Goal: Find specific page/section: Find specific page/section

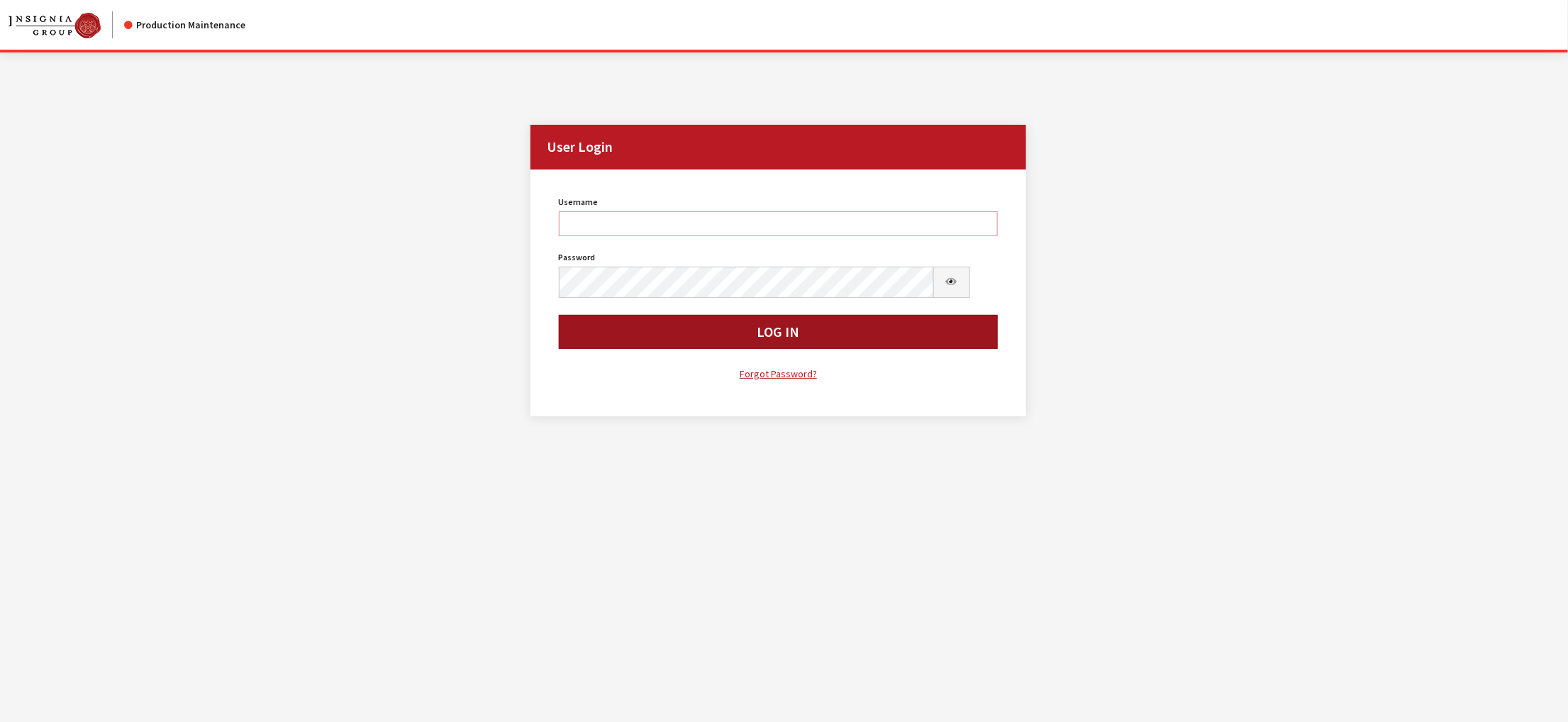
type input "kdorton"
click at [763, 349] on button "Log In" at bounding box center [778, 331] width 439 height 34
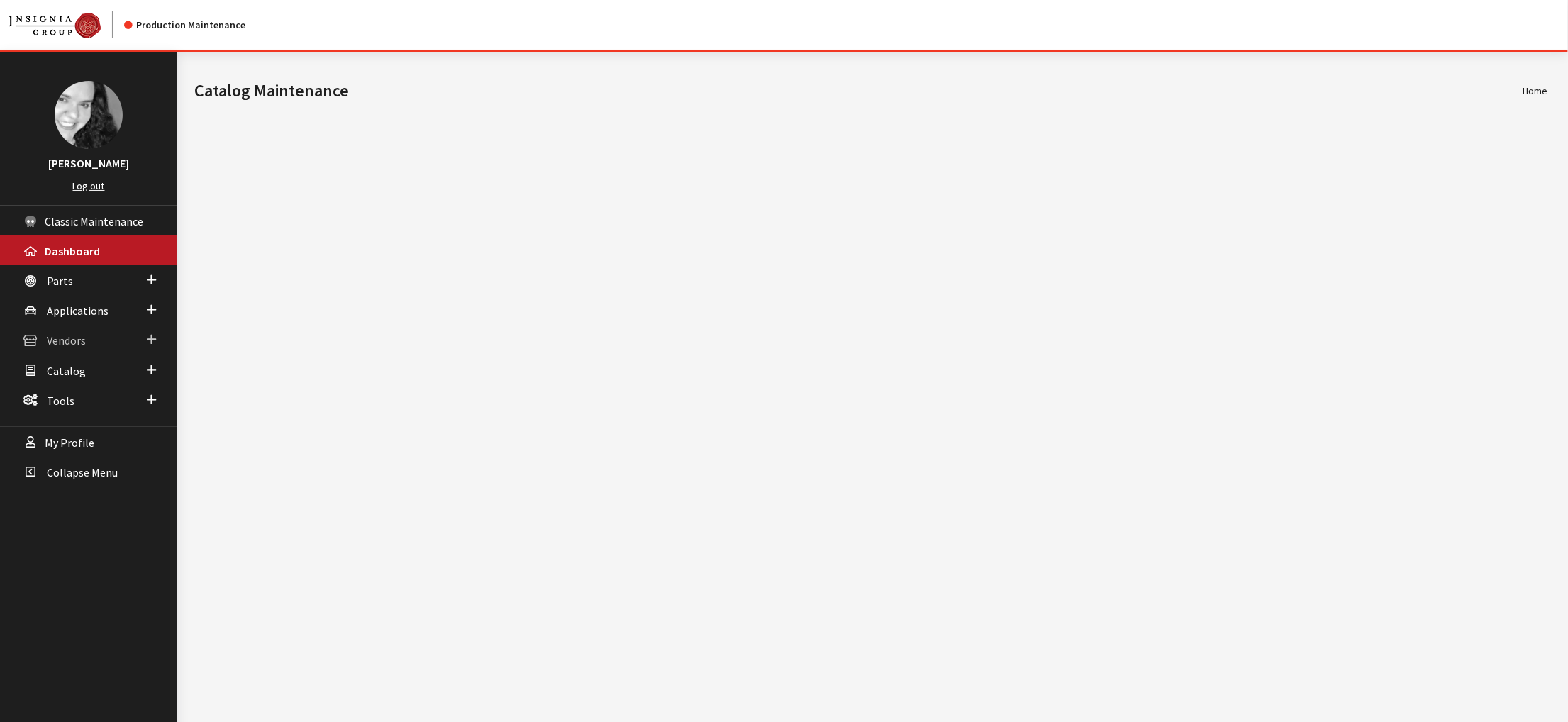
click at [83, 349] on span "Vendors" at bounding box center [67, 340] width 39 height 14
click at [83, 382] on link "Dealer Search" at bounding box center [89, 368] width 178 height 26
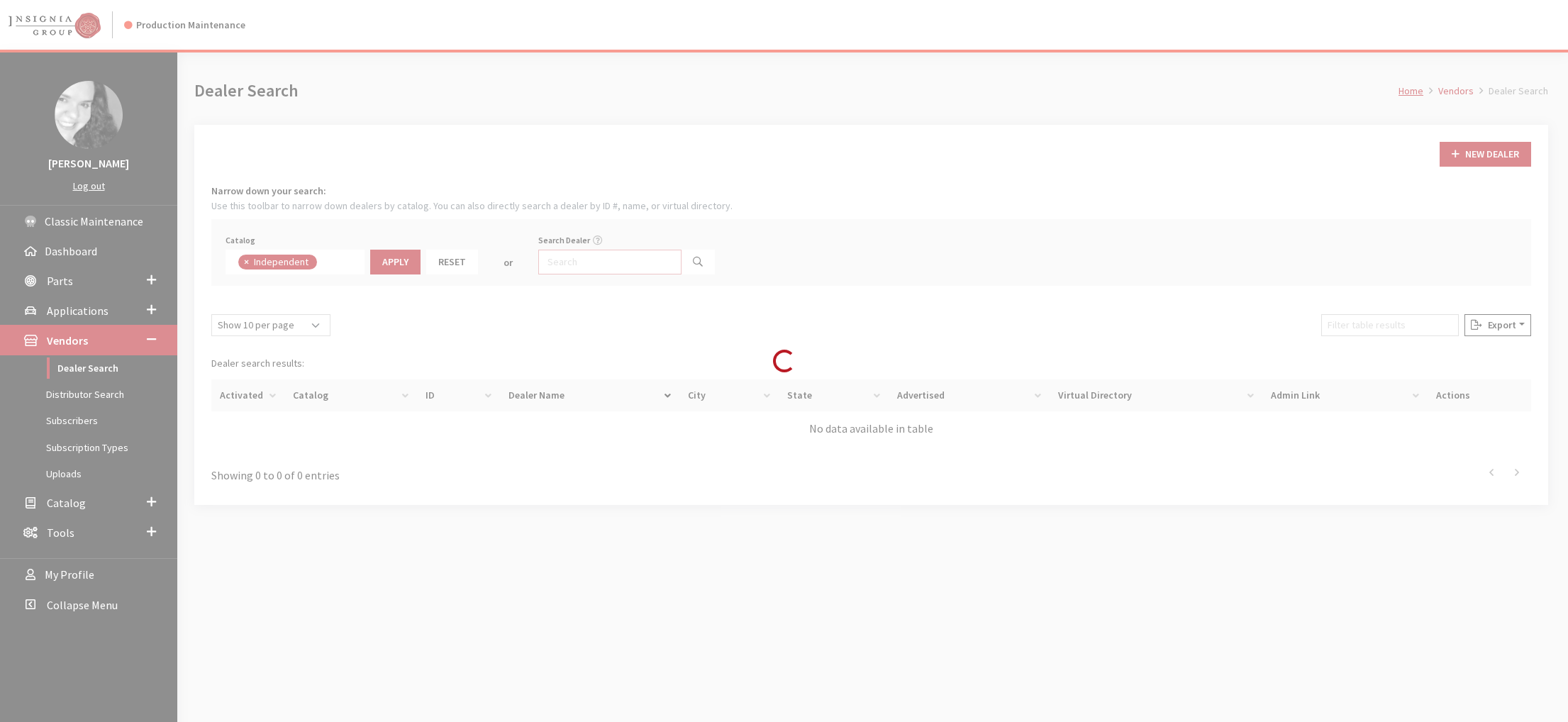
click at [645, 275] on input "Search Dealer" at bounding box center [609, 262] width 143 height 25
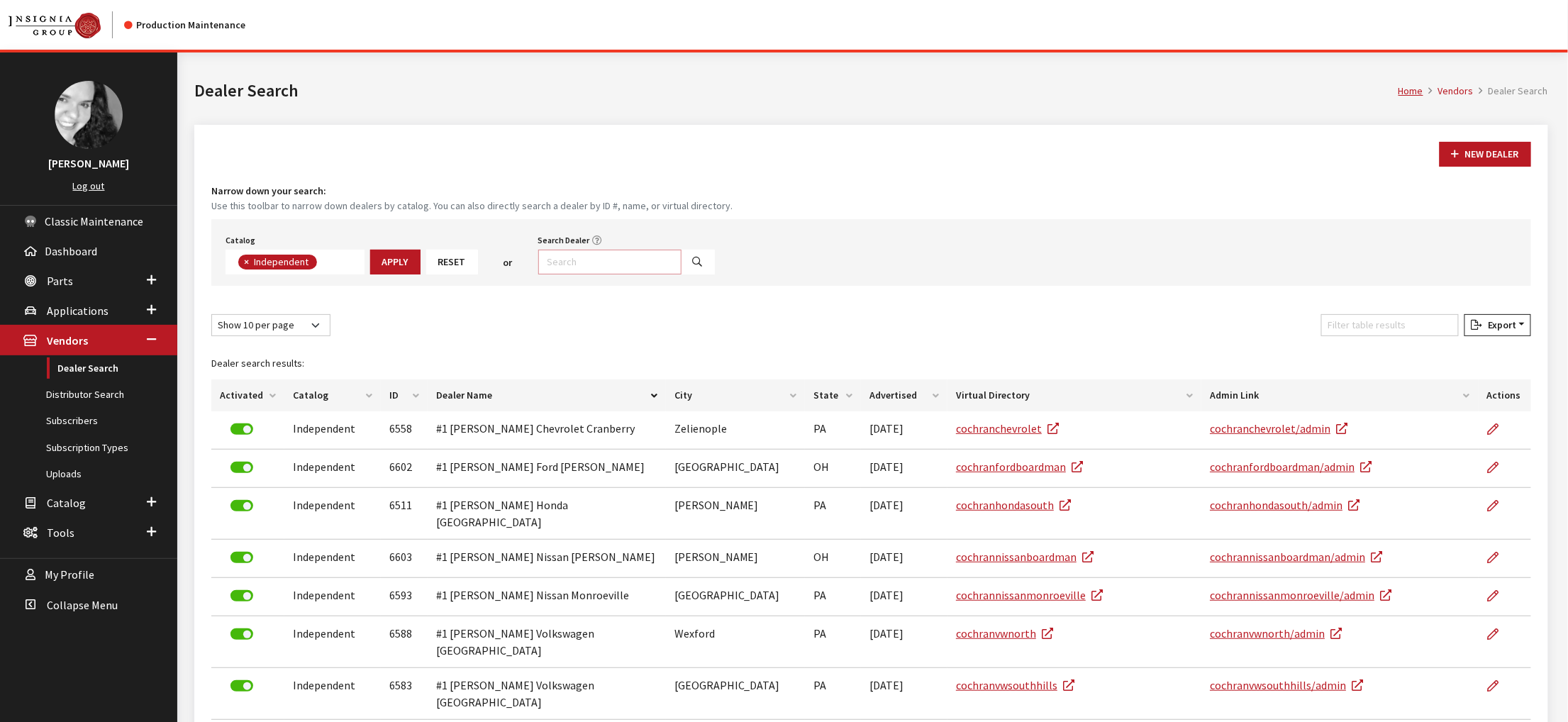
click at [645, 275] on input "Search Dealer" at bounding box center [609, 262] width 143 height 25
type input "waukesh"
select select
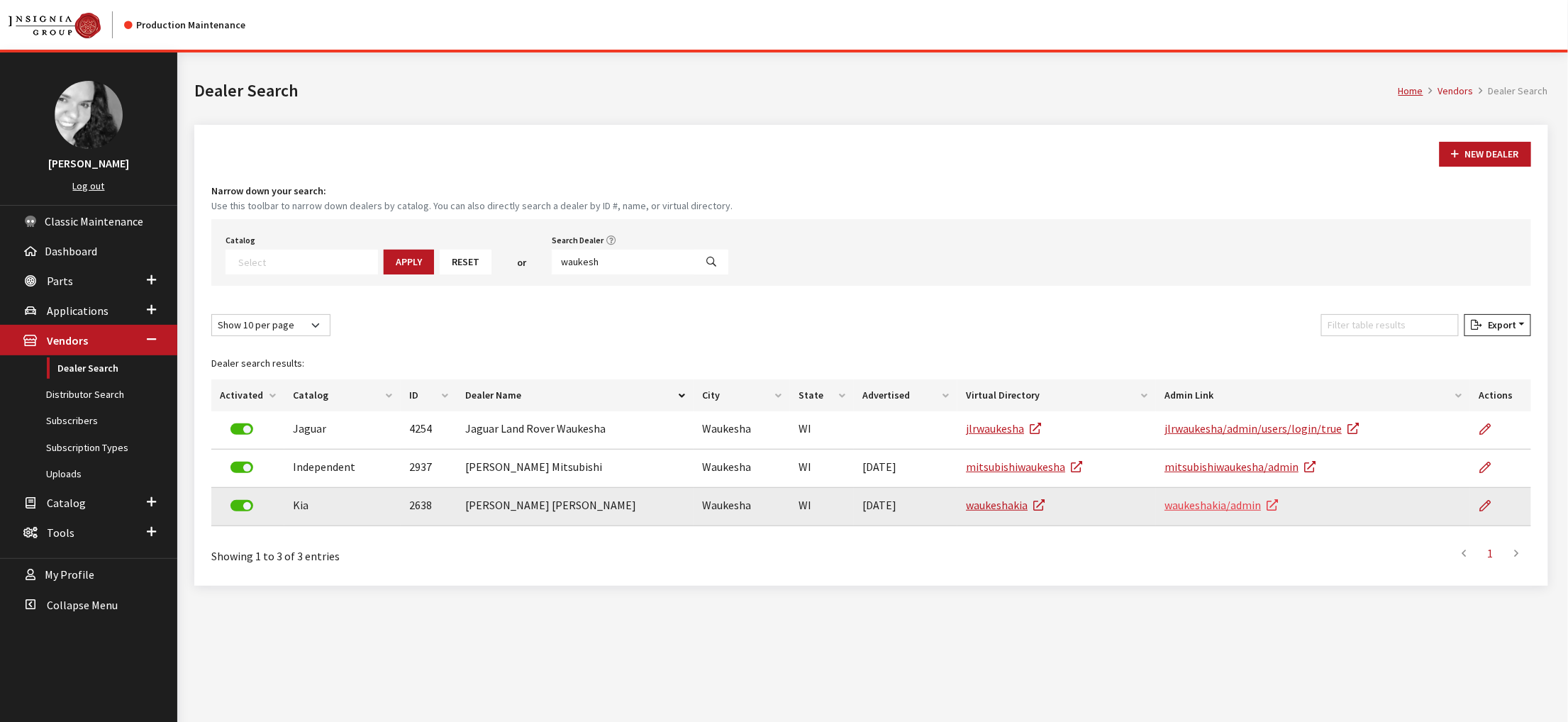
click at [1221, 512] on link "waukeshakia/admin" at bounding box center [1220, 504] width 114 height 14
